Goal: Navigation & Orientation: Find specific page/section

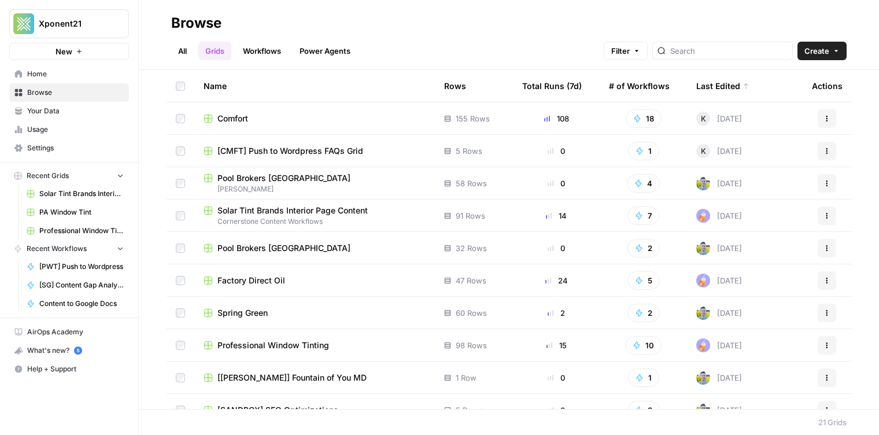
click at [261, 42] on link "Workflows" at bounding box center [262, 51] width 52 height 19
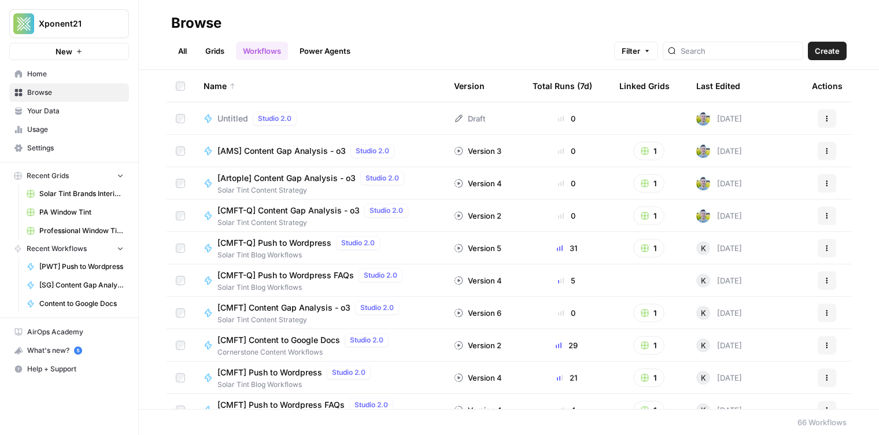
click at [216, 42] on link "Grids" at bounding box center [214, 51] width 33 height 19
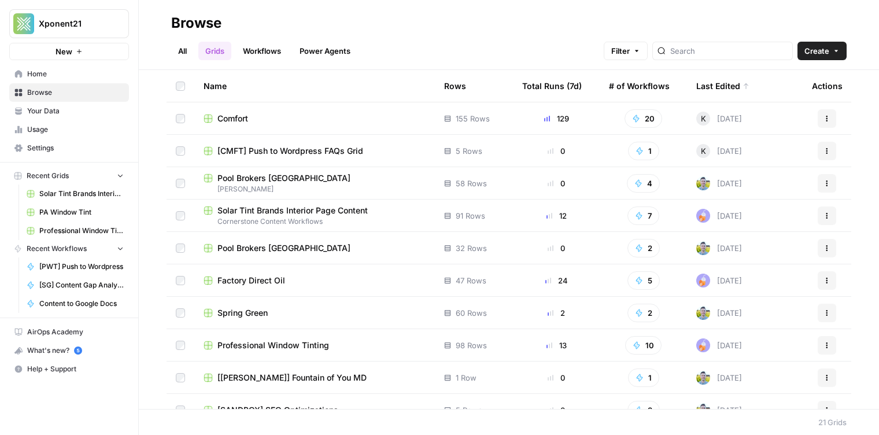
click at [275, 50] on link "Workflows" at bounding box center [262, 51] width 52 height 19
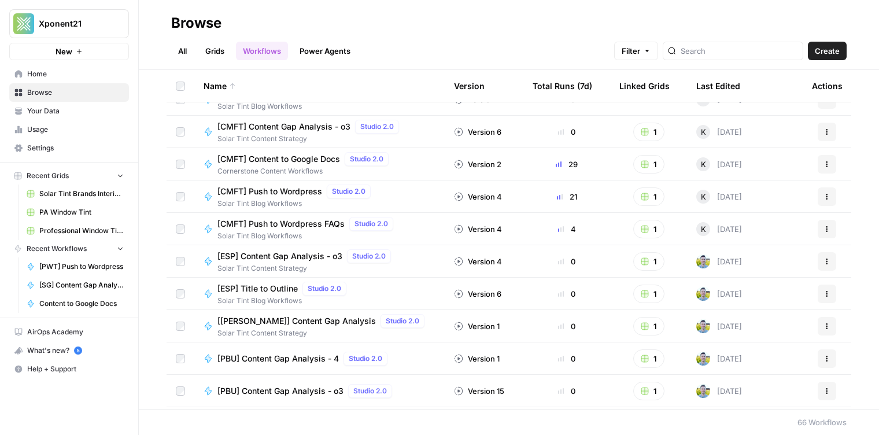
scroll to position [183, 0]
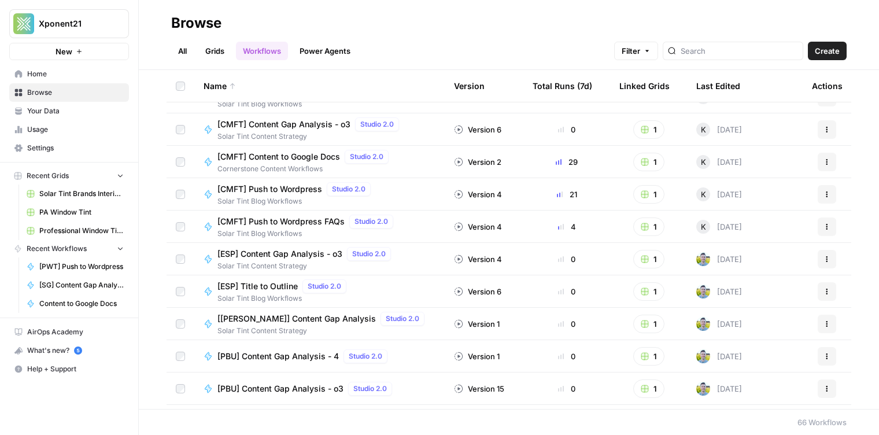
click at [209, 40] on div "All Grids Workflows Power Agents Filter Create" at bounding box center [509, 46] width 676 height 28
click at [209, 55] on link "Grids" at bounding box center [214, 51] width 33 height 19
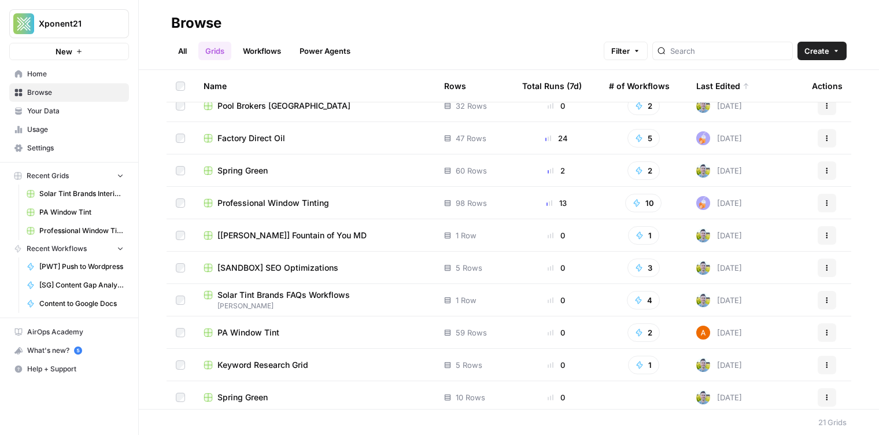
scroll to position [145, 0]
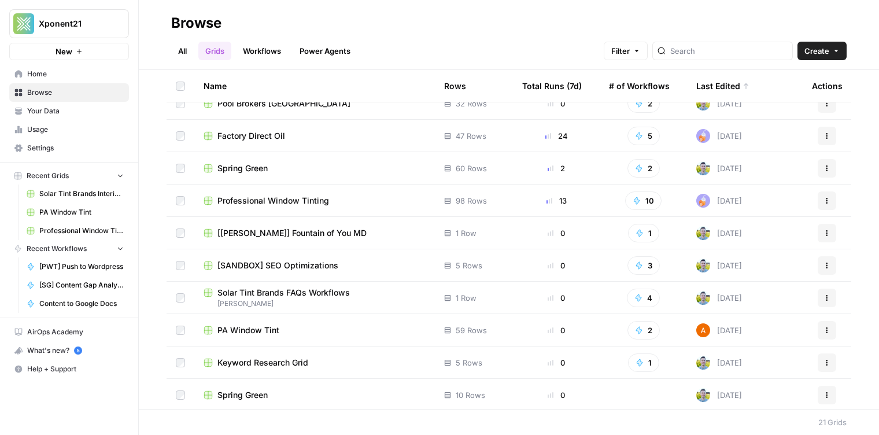
click at [268, 294] on span "Solar Tint Brands FAQs Workflows" at bounding box center [283, 293] width 132 height 12
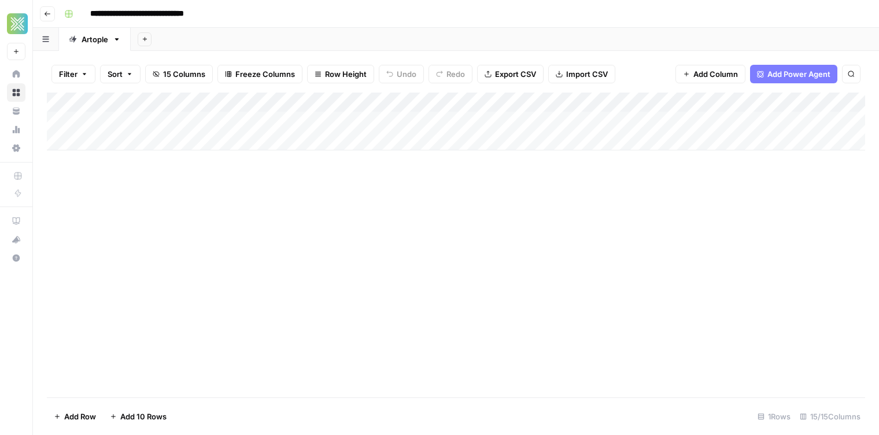
click at [301, 25] on header "**********" at bounding box center [456, 14] width 846 height 28
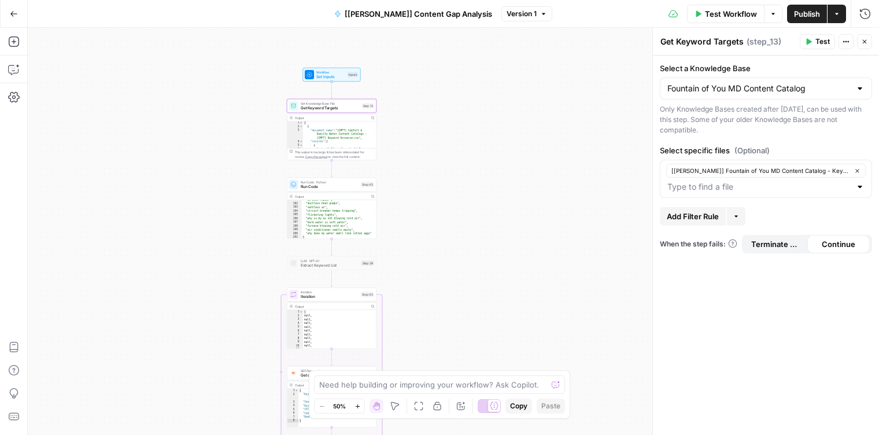
scroll to position [1697, 0]
